Goal: Navigation & Orientation: Find specific page/section

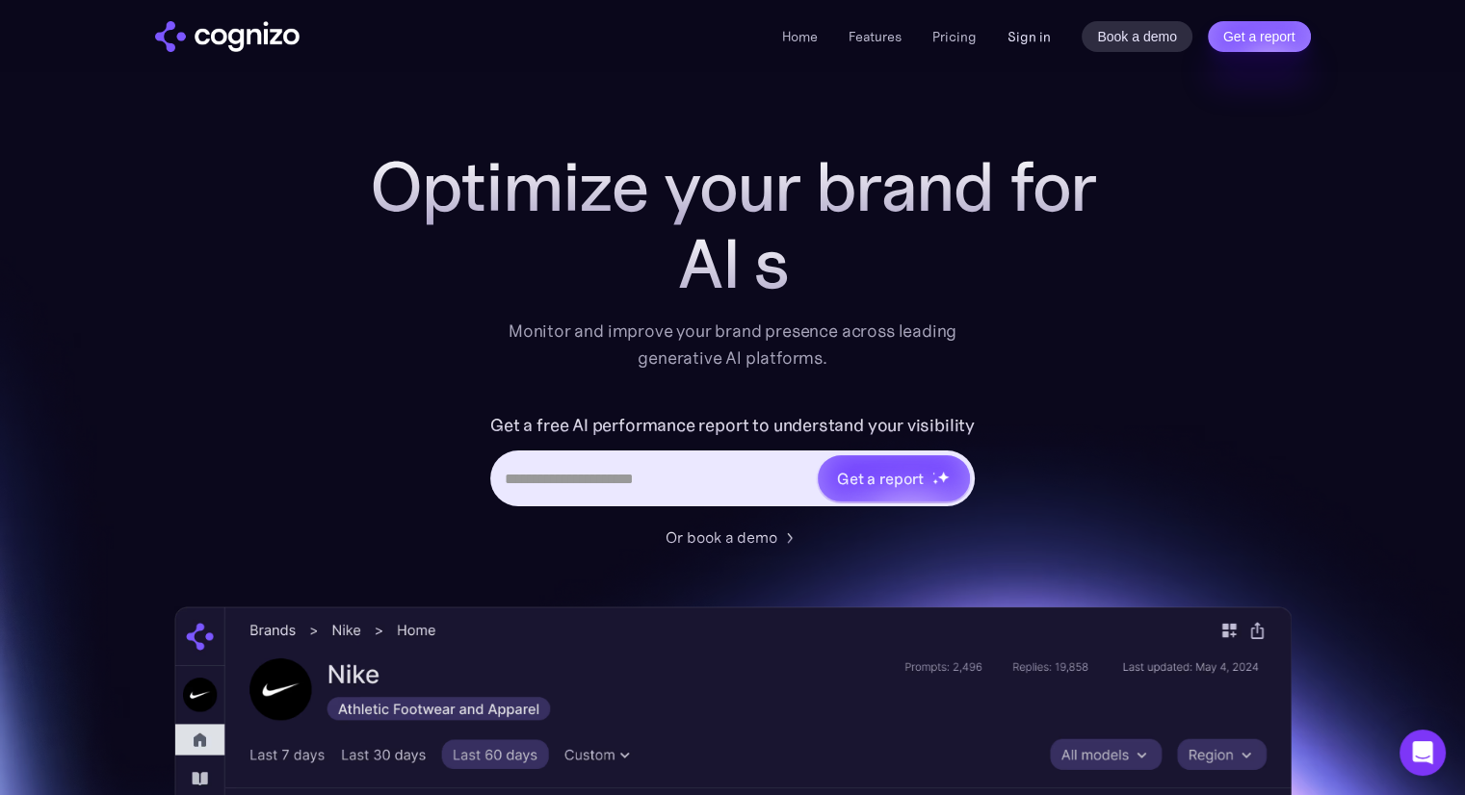
click at [1023, 31] on link "Sign in" at bounding box center [1028, 36] width 43 height 23
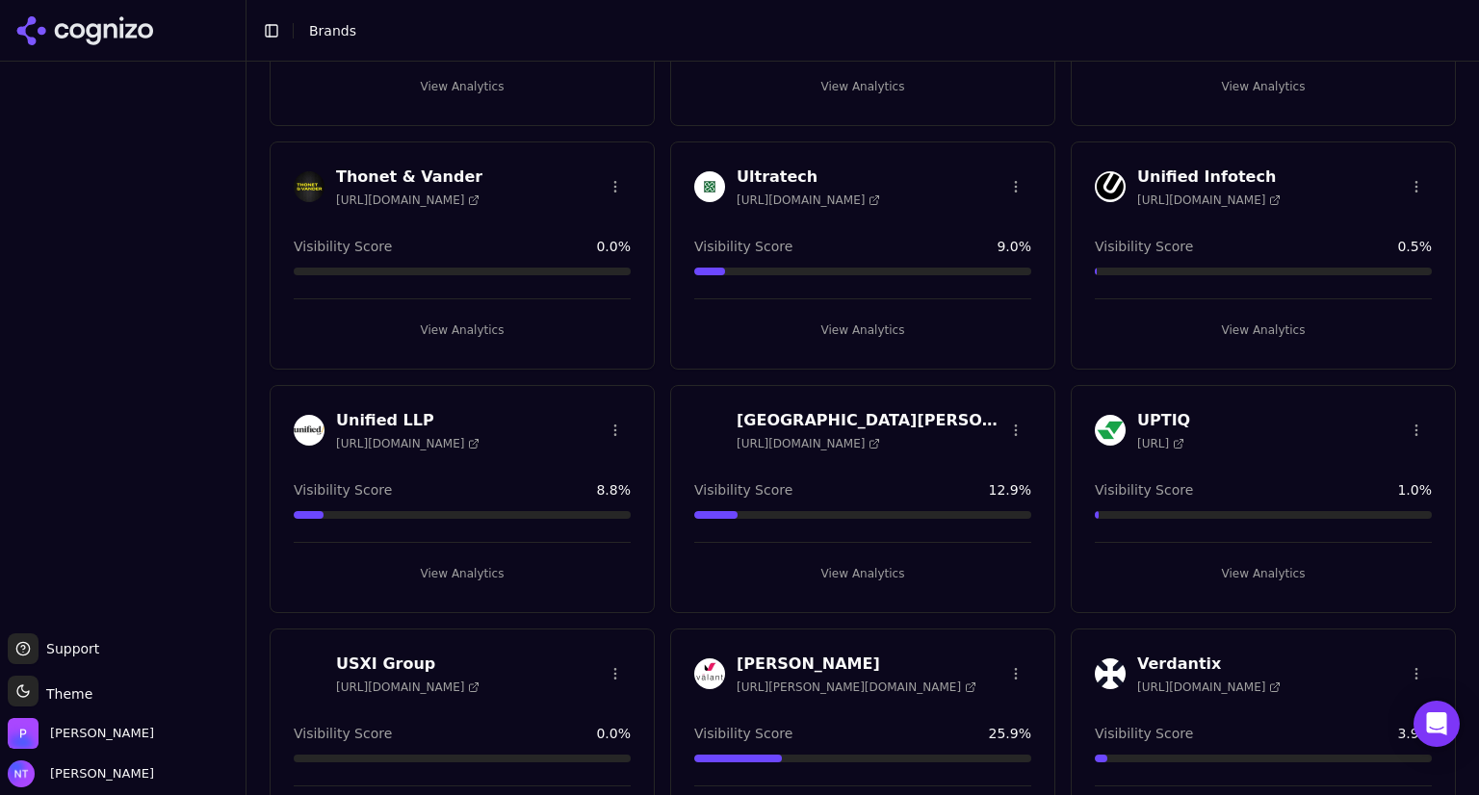
scroll to position [5850, 0]
drag, startPoint x: 890, startPoint y: 101, endPoint x: 751, endPoint y: 652, distance: 568.0
click at [751, 652] on h3 "[PERSON_NAME]" at bounding box center [857, 663] width 240 height 23
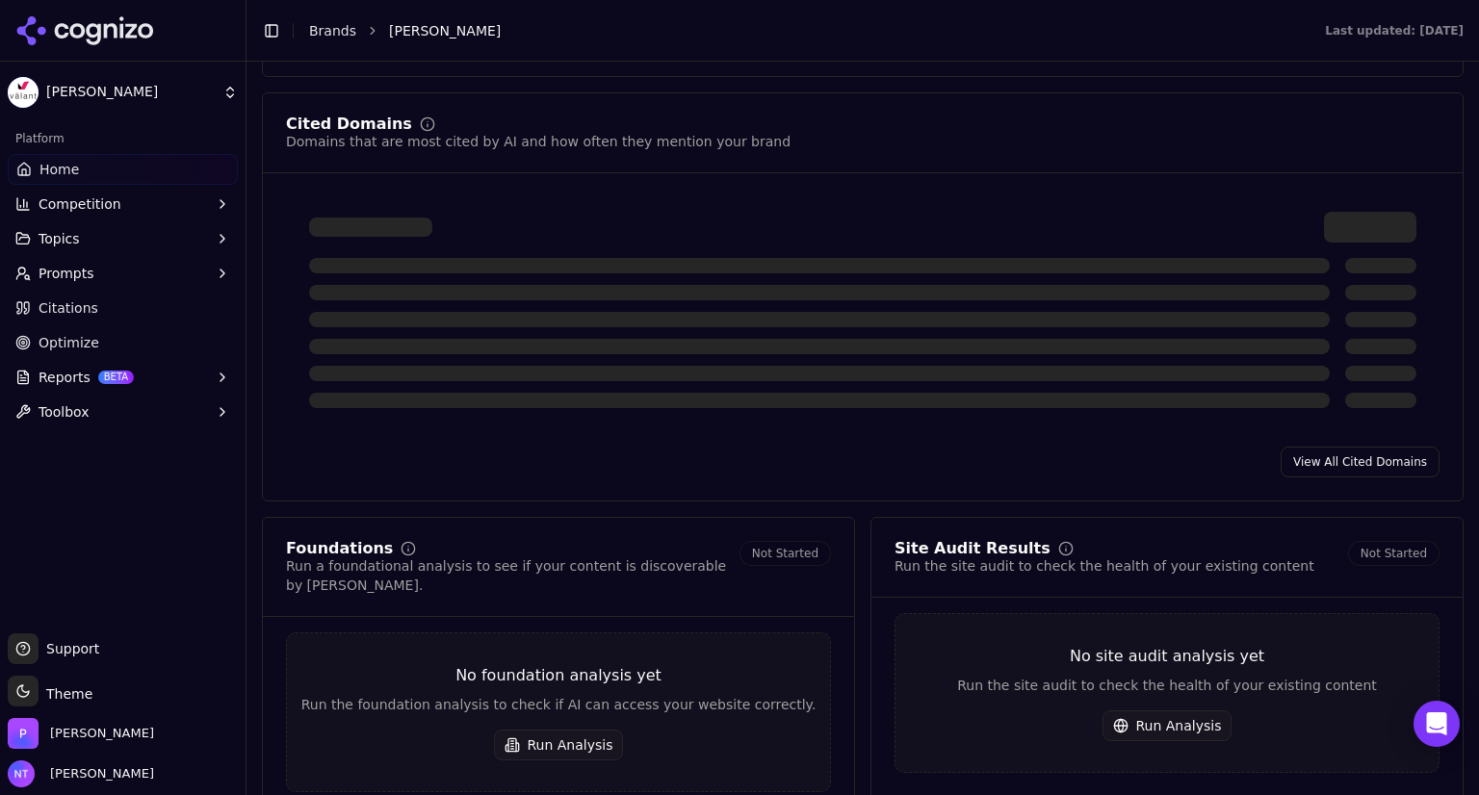
scroll to position [2074, 0]
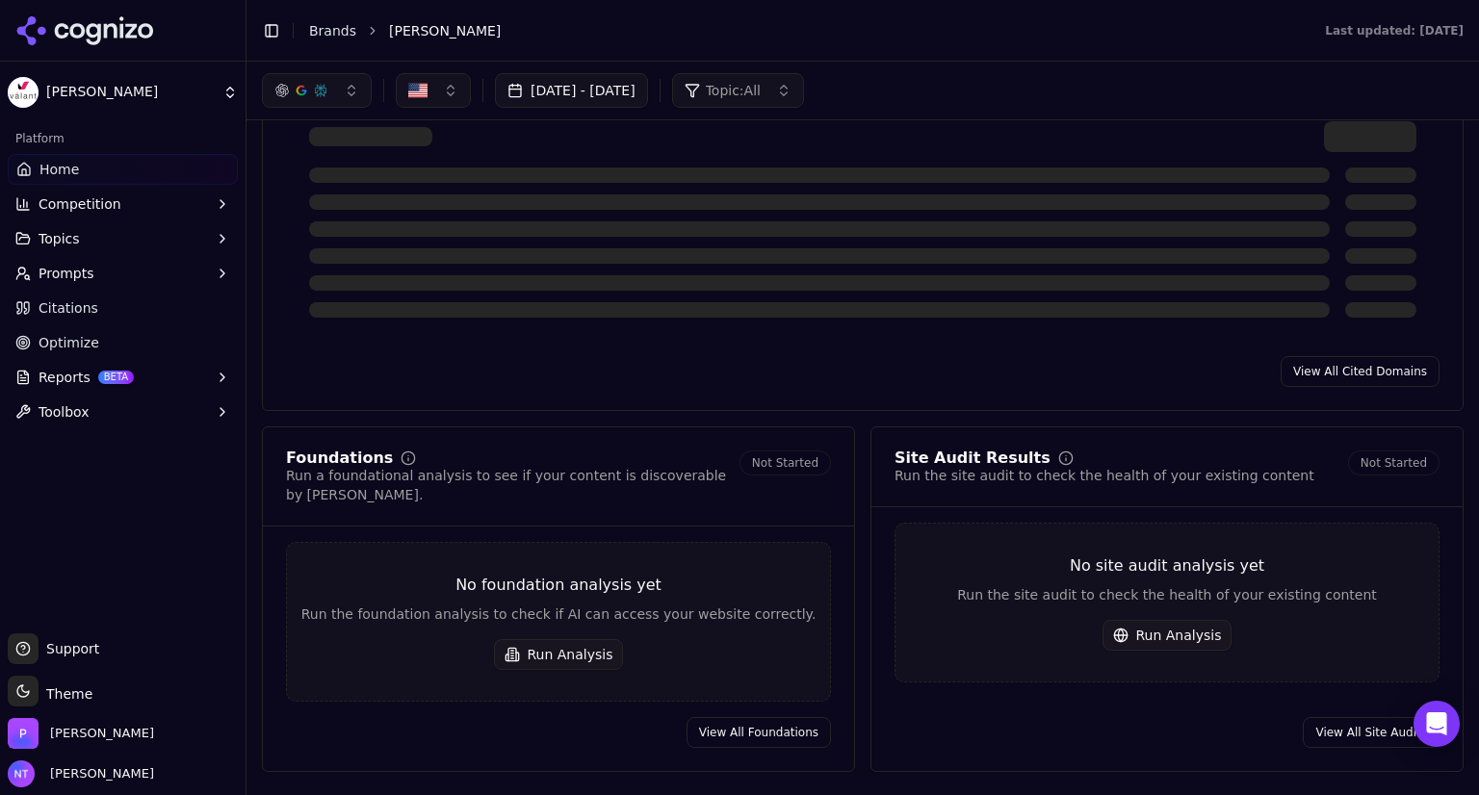
click at [52, 409] on span "Toolbox" at bounding box center [64, 412] width 51 height 19
